Goal: Obtain resource: Download file/media

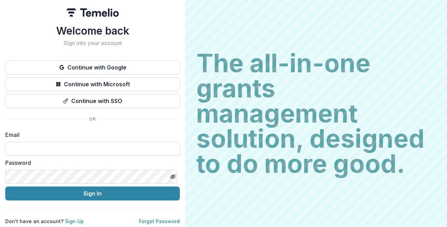
click at [85, 144] on input at bounding box center [92, 149] width 175 height 14
type input "**********"
click at [91, 191] on button "Sign In" at bounding box center [92, 193] width 175 height 14
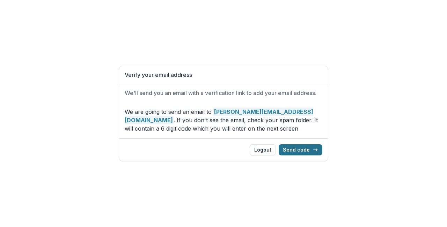
click at [304, 151] on button "Send code" at bounding box center [301, 149] width 44 height 11
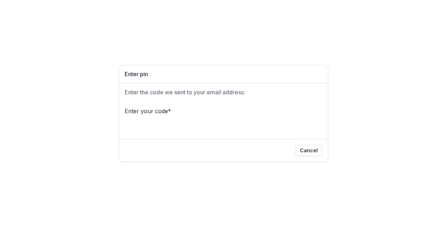
paste input "*"
type input "*"
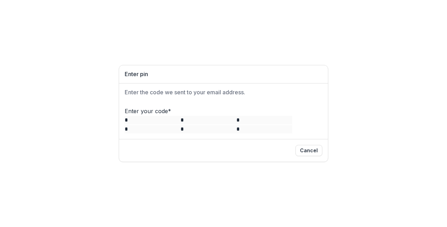
type input "*"
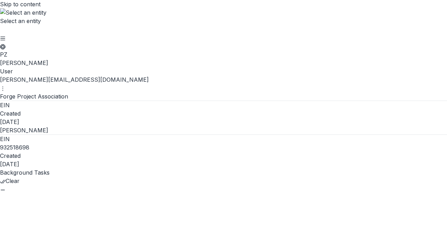
click at [131, 109] on dt "Created" at bounding box center [223, 113] width 447 height 8
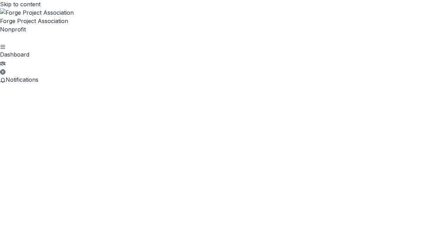
scroll to position [68, 0]
